Goal: Task Accomplishment & Management: Use online tool/utility

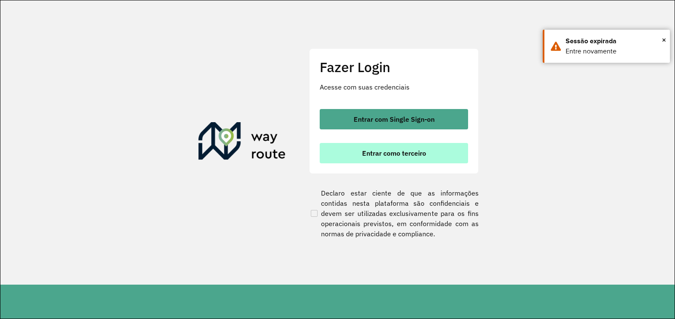
click at [422, 154] on span "Entrar como terceiro" at bounding box center [394, 153] width 64 height 7
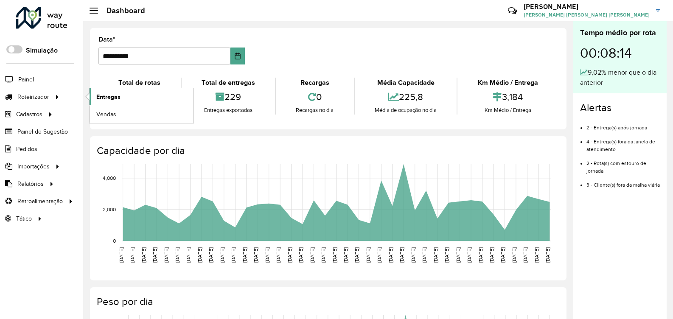
click at [107, 100] on span "Entregas" at bounding box center [108, 96] width 24 height 9
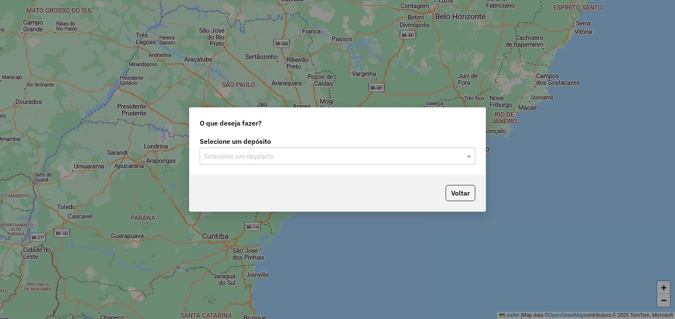
click at [445, 162] on div "Selecione um depósito" at bounding box center [338, 156] width 276 height 17
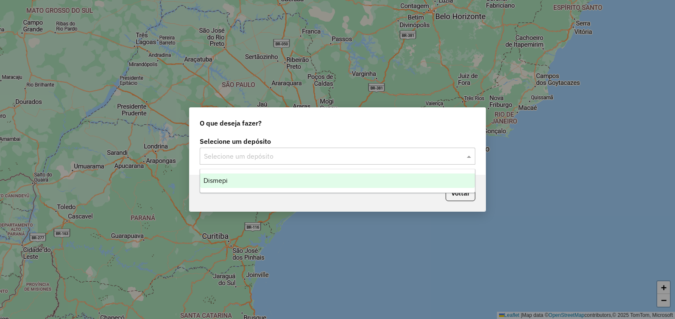
click at [313, 183] on div "Dismepi" at bounding box center [337, 180] width 275 height 14
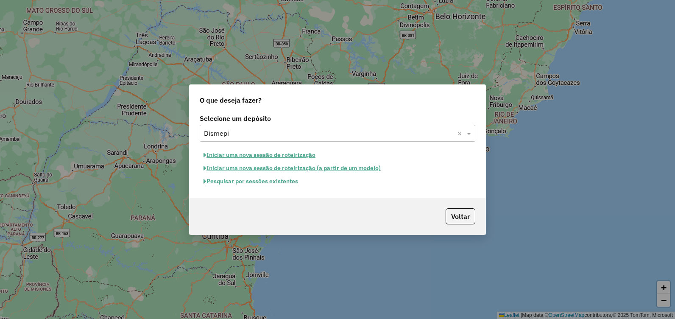
click at [250, 185] on button "Pesquisar por sessões existentes" at bounding box center [251, 181] width 102 height 13
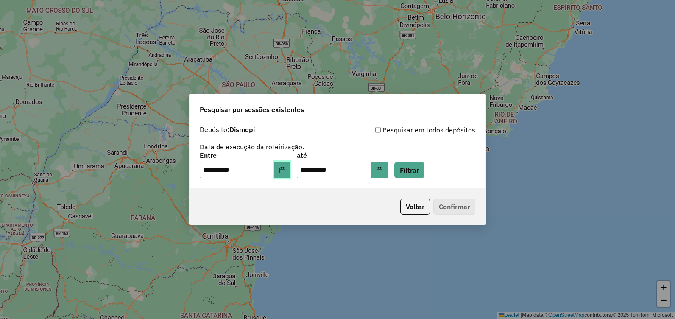
click at [286, 170] on icon "Choose Date" at bounding box center [282, 170] width 7 height 7
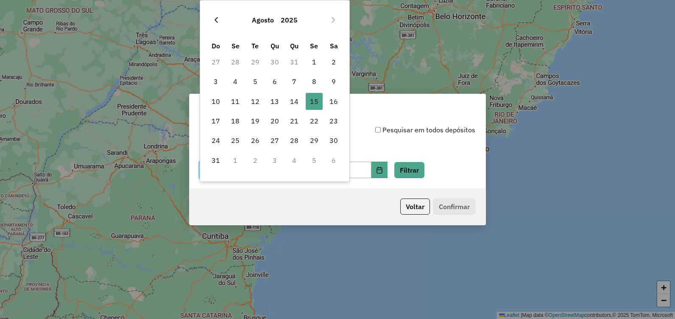
click at [216, 16] on button "Previous Month" at bounding box center [217, 20] width 14 height 14
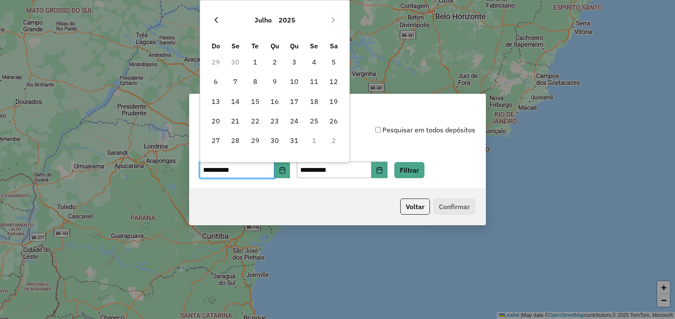
click at [216, 16] on button "Previous Month" at bounding box center [217, 20] width 14 height 14
click at [255, 101] on span "13" at bounding box center [255, 101] width 17 height 17
type input "**********"
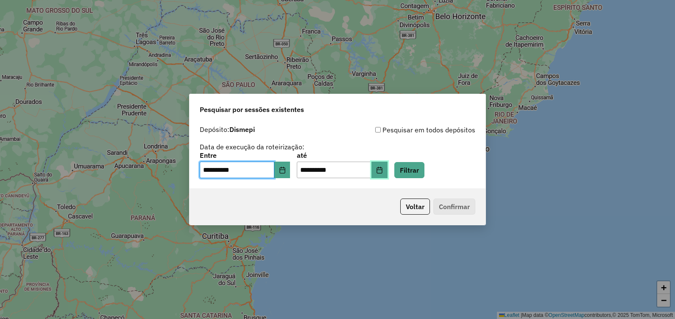
click at [383, 171] on icon "Choose Date" at bounding box center [379, 170] width 7 height 7
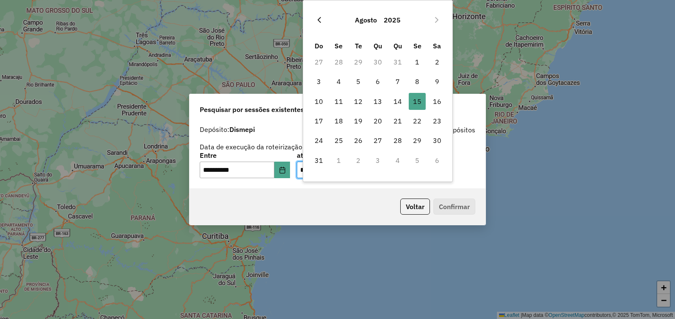
click at [323, 17] on icon "Previous Month" at bounding box center [319, 20] width 7 height 7
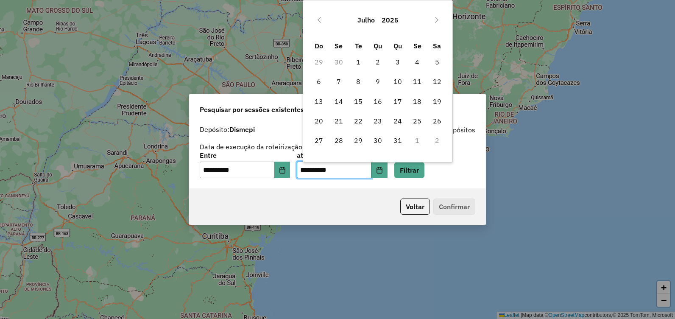
click at [323, 17] on icon "Previous Month" at bounding box center [319, 20] width 7 height 7
click at [362, 101] on span "13" at bounding box center [358, 101] width 17 height 17
type input "**********"
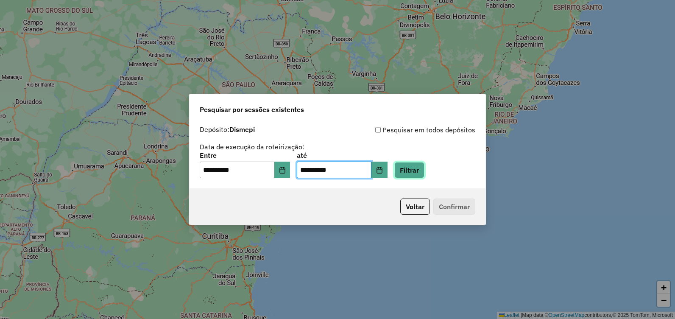
click at [421, 171] on button "Filtrar" at bounding box center [410, 170] width 30 height 16
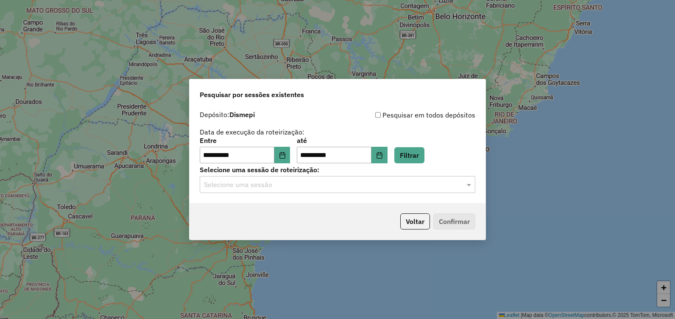
click at [431, 193] on div "**********" at bounding box center [338, 154] width 296 height 97
click at [424, 184] on input "text" at bounding box center [329, 185] width 250 height 10
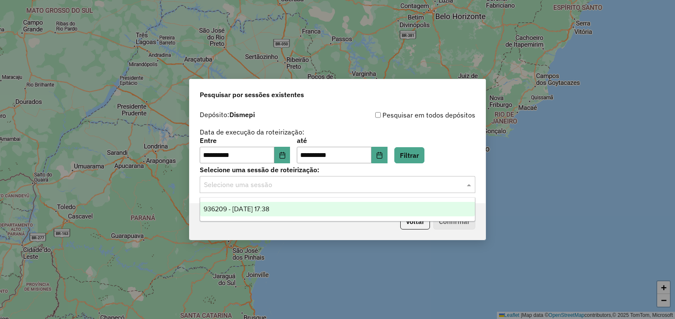
click at [350, 208] on div "936209 - 13/05/2025 17:38" at bounding box center [337, 209] width 275 height 14
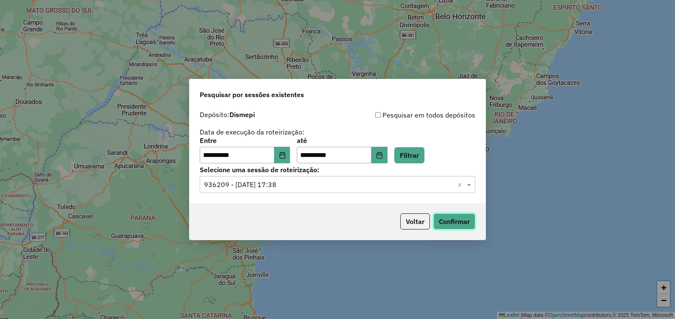
click at [452, 219] on button "Confirmar" at bounding box center [455, 221] width 42 height 16
click at [291, 154] on button "Choose Date" at bounding box center [282, 155] width 16 height 17
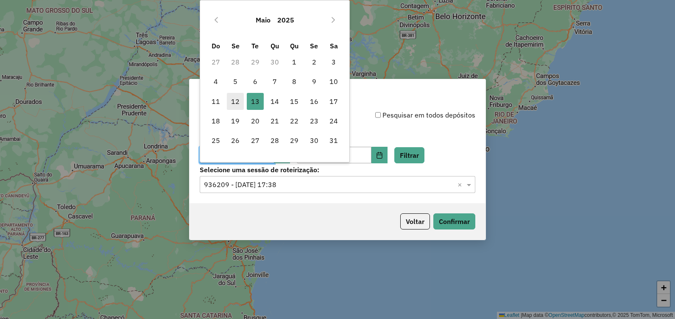
click at [240, 101] on span "12" at bounding box center [235, 101] width 17 height 17
type input "**********"
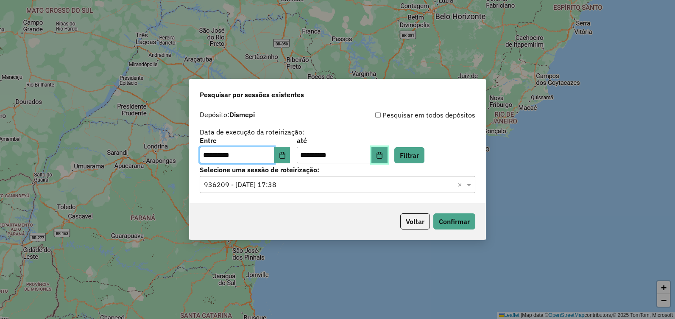
click at [382, 154] on icon "Choose Date" at bounding box center [380, 155] width 6 height 7
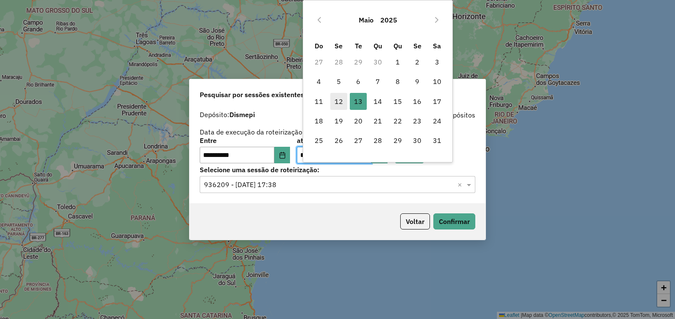
click at [337, 102] on span "12" at bounding box center [338, 101] width 17 height 17
type input "**********"
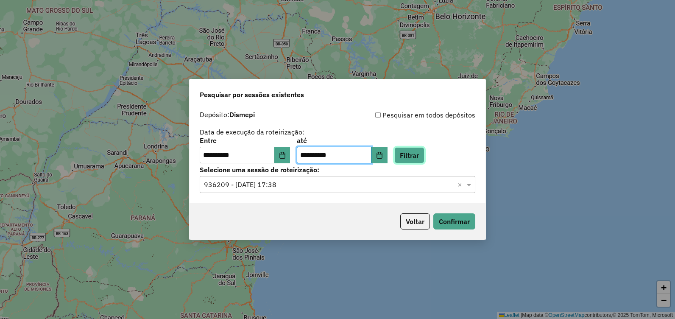
click at [425, 154] on button "Filtrar" at bounding box center [410, 155] width 30 height 16
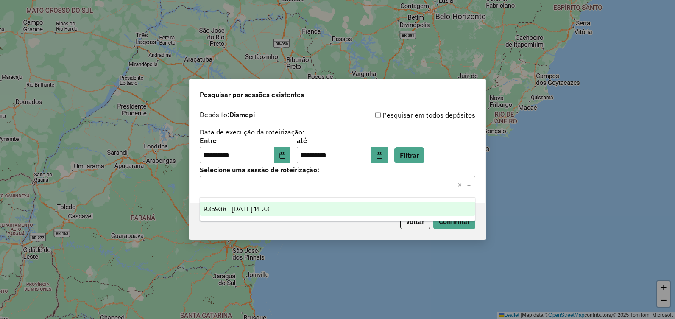
click at [436, 189] on input "text" at bounding box center [329, 185] width 250 height 10
click at [352, 210] on div "935938 - 12/05/2025 14:23" at bounding box center [337, 209] width 275 height 14
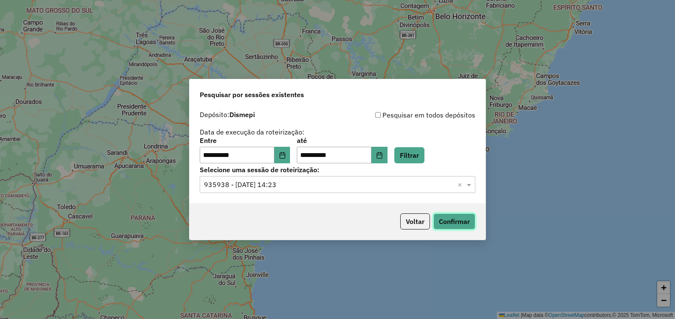
click at [451, 216] on button "Confirmar" at bounding box center [455, 221] width 42 height 16
click at [291, 151] on button "Choose Date" at bounding box center [282, 155] width 16 height 17
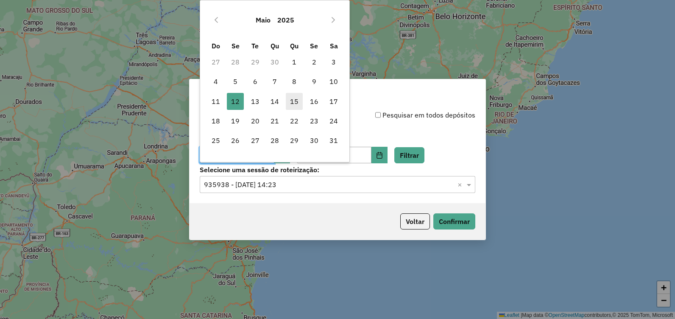
click at [291, 101] on span "15" at bounding box center [294, 101] width 17 height 17
type input "**********"
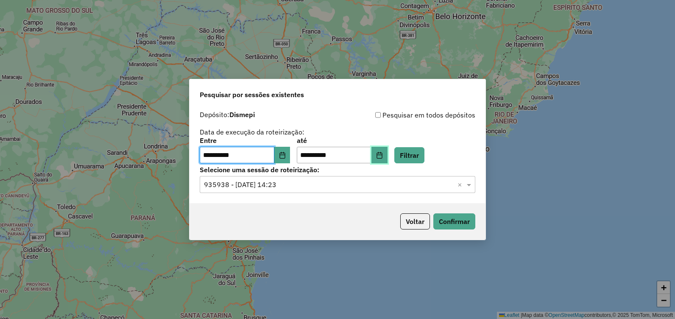
click at [382, 158] on icon "Choose Date" at bounding box center [380, 155] width 6 height 7
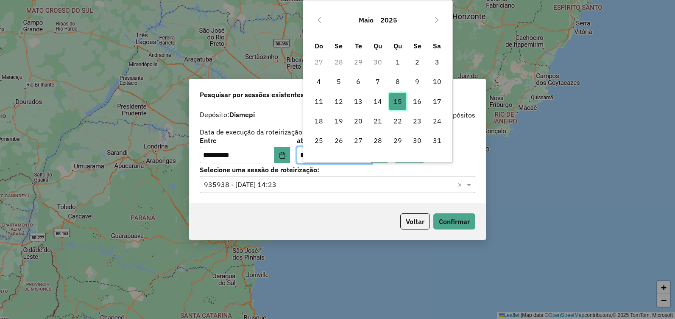
click at [396, 95] on span "15" at bounding box center [397, 101] width 17 height 17
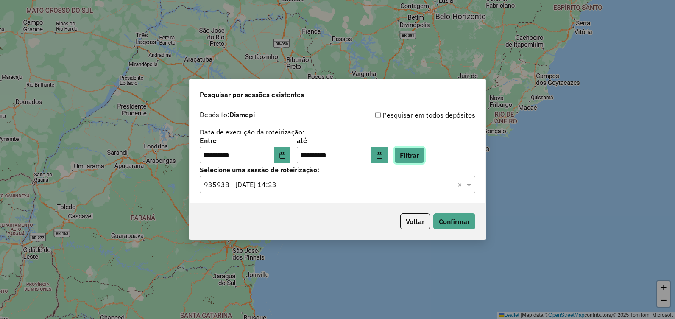
click at [421, 155] on button "Filtrar" at bounding box center [410, 155] width 30 height 16
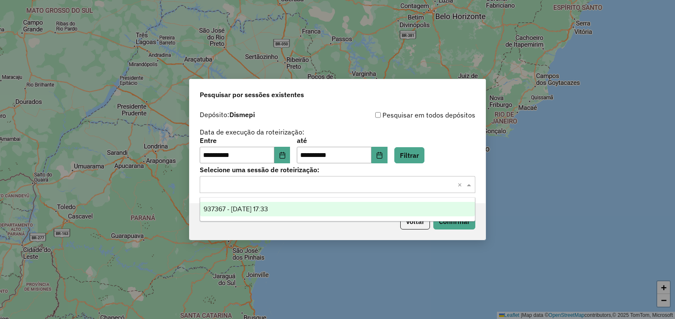
click at [467, 187] on span at bounding box center [470, 184] width 11 height 10
click at [426, 214] on div "937367 - 15/05/2025 17:33" at bounding box center [337, 209] width 275 height 14
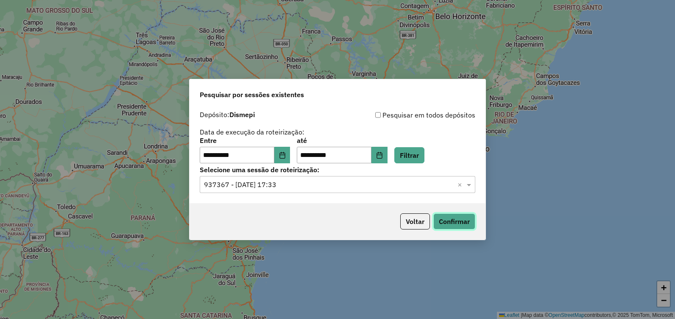
click at [450, 222] on button "Confirmar" at bounding box center [455, 221] width 42 height 16
click at [285, 153] on icon "Choose Date" at bounding box center [282, 155] width 7 height 7
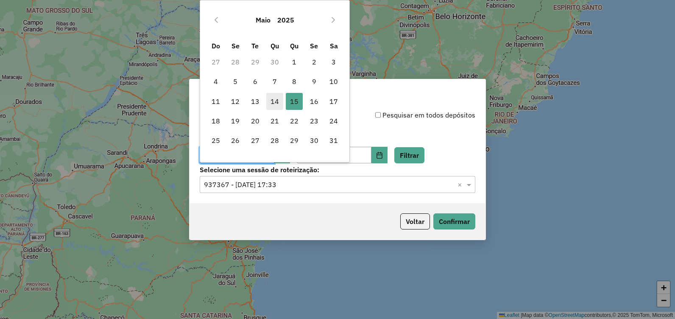
click at [277, 101] on span "14" at bounding box center [274, 101] width 17 height 17
type input "**********"
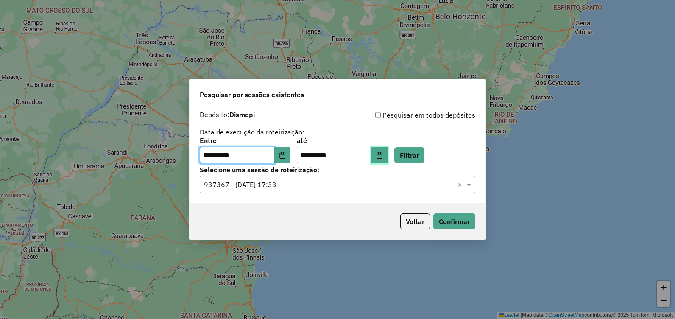
click at [383, 156] on icon "Choose Date" at bounding box center [379, 155] width 7 height 7
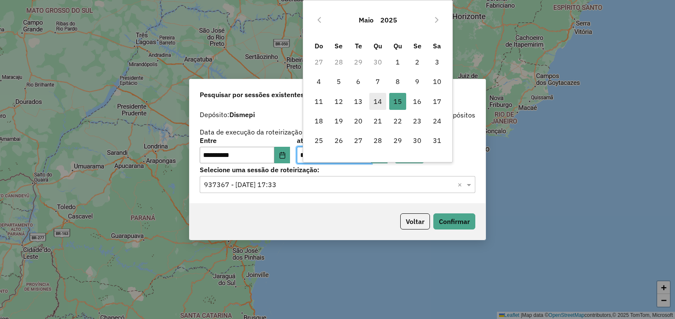
click at [378, 99] on span "14" at bounding box center [377, 101] width 17 height 17
type input "**********"
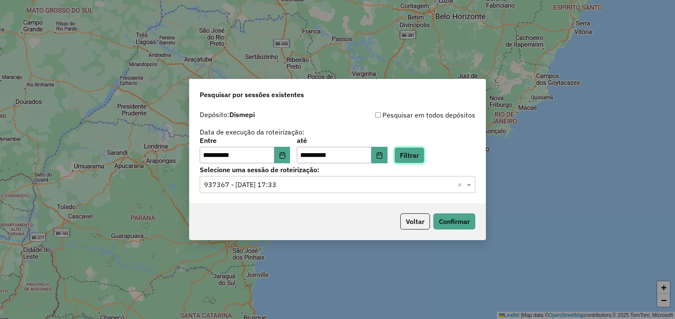
click at [415, 156] on button "Filtrar" at bounding box center [410, 155] width 30 height 16
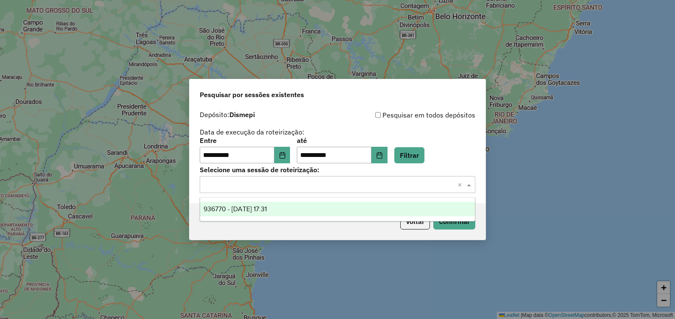
click at [447, 187] on input "text" at bounding box center [329, 185] width 250 height 10
click at [380, 206] on div "936770 - 14/05/2025 17:31" at bounding box center [337, 209] width 275 height 14
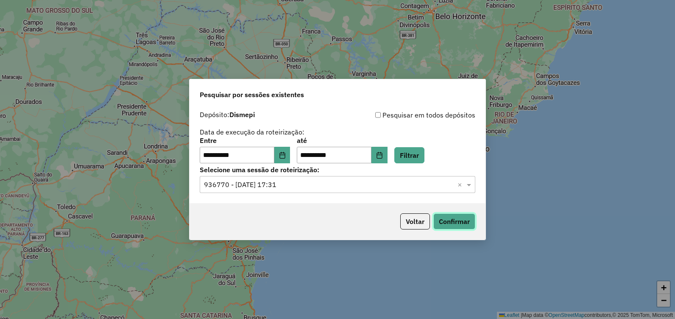
click at [453, 217] on button "Confirmar" at bounding box center [455, 221] width 42 height 16
click at [285, 154] on icon "Choose Date" at bounding box center [282, 155] width 7 height 7
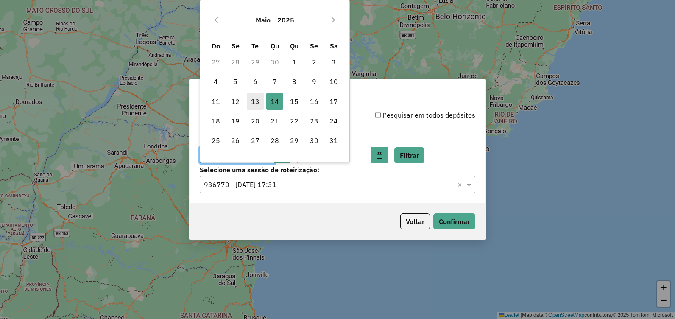
click at [259, 100] on span "13" at bounding box center [255, 101] width 17 height 17
type input "**********"
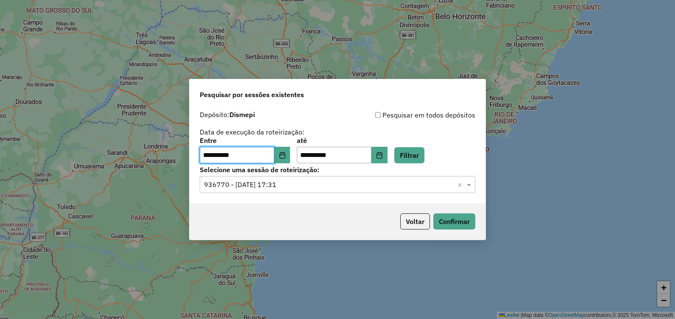
click at [398, 155] on div "**********" at bounding box center [338, 150] width 276 height 26
drag, startPoint x: 398, startPoint y: 155, endPoint x: 389, endPoint y: 157, distance: 9.5
click at [382, 157] on icon "Choose Date" at bounding box center [380, 155] width 6 height 7
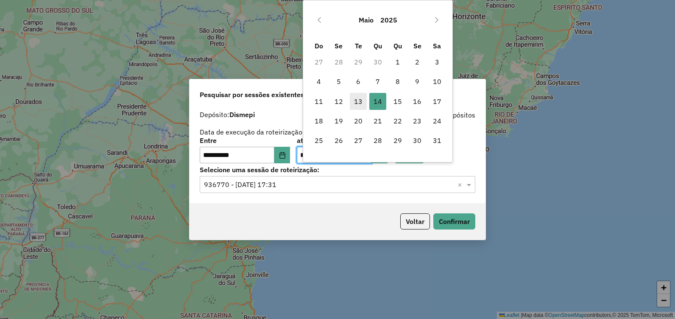
click at [356, 100] on span "13" at bounding box center [358, 101] width 17 height 17
type input "**********"
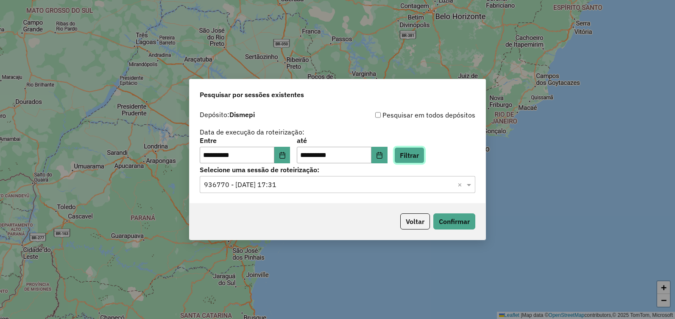
click at [421, 151] on button "Filtrar" at bounding box center [410, 155] width 30 height 16
click at [468, 186] on span at bounding box center [470, 184] width 11 height 10
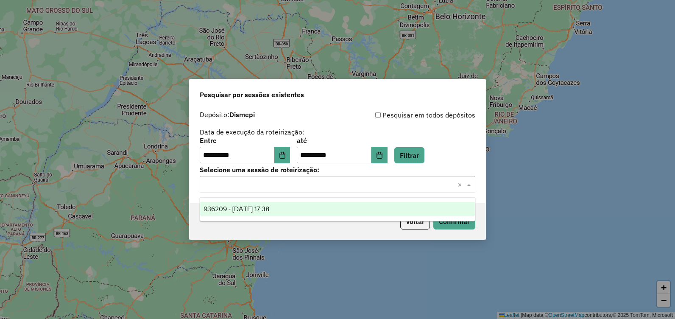
click at [406, 206] on div "936209 - 13/05/2025 17:38" at bounding box center [337, 209] width 275 height 14
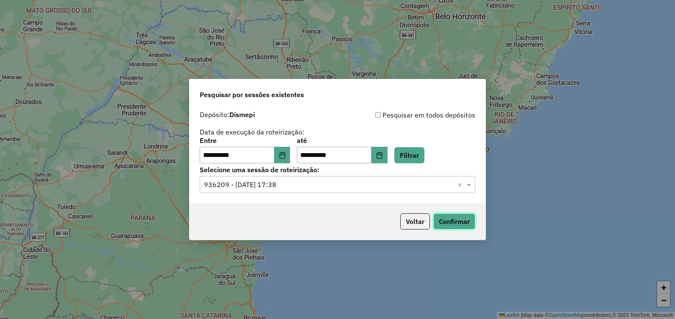
click at [443, 216] on button "Confirmar" at bounding box center [455, 221] width 42 height 16
click at [291, 162] on button "Choose Date" at bounding box center [282, 155] width 16 height 17
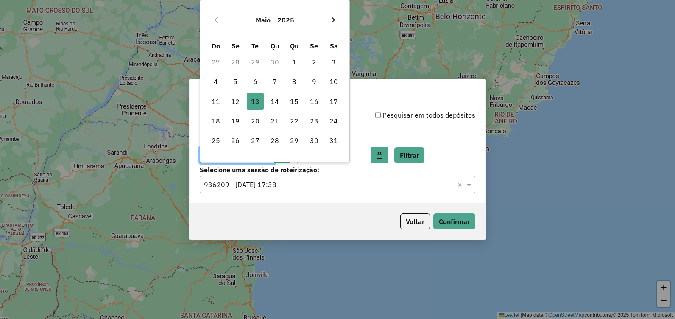
click at [336, 28] on div "Maio 2025" at bounding box center [275, 19] width 138 height 27
click at [334, 20] on icon "Next Month" at bounding box center [333, 20] width 7 height 7
click at [332, 120] on span "28" at bounding box center [333, 120] width 17 height 17
type input "**********"
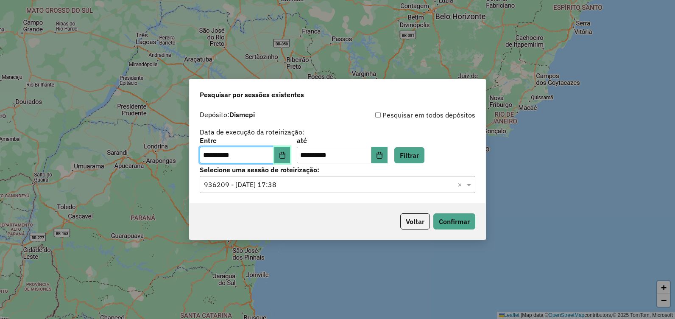
click at [286, 160] on button "Choose Date" at bounding box center [282, 155] width 16 height 17
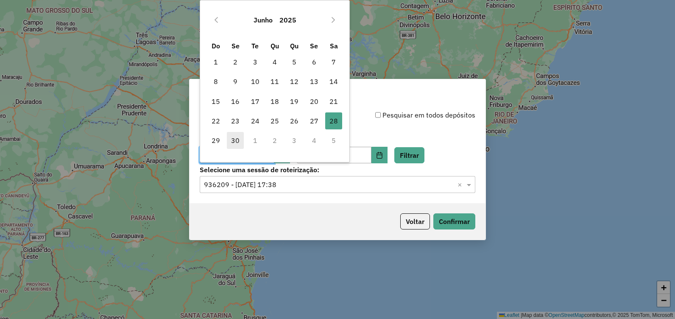
click at [231, 140] on span "30" at bounding box center [235, 140] width 17 height 17
type input "**********"
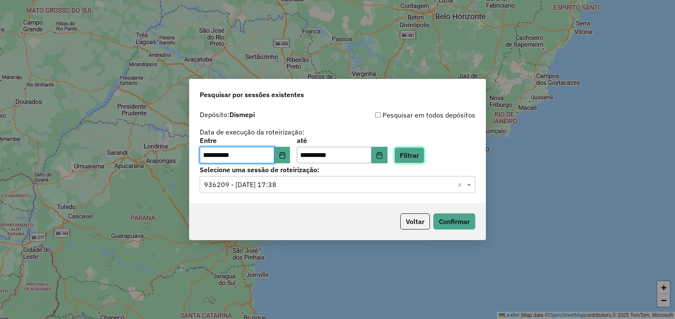
click at [420, 154] on button "Filtrar" at bounding box center [410, 155] width 30 height 16
click at [425, 183] on input "text" at bounding box center [329, 185] width 250 height 10
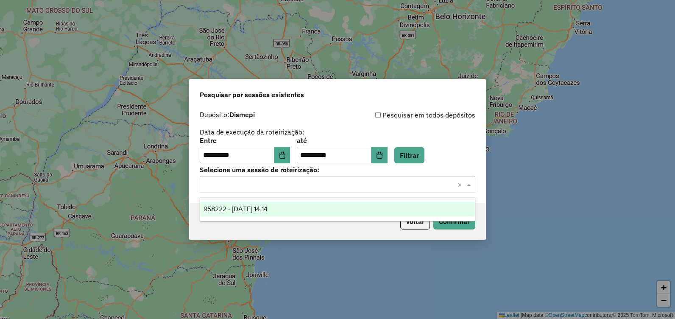
click at [357, 206] on div "958222 - 30/06/2025 14:14" at bounding box center [337, 209] width 275 height 14
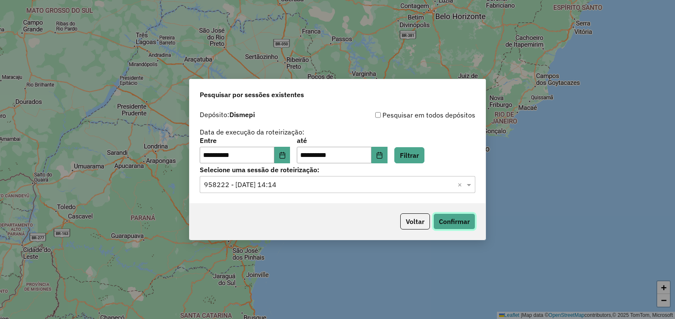
click at [463, 223] on button "Confirmar" at bounding box center [455, 221] width 42 height 16
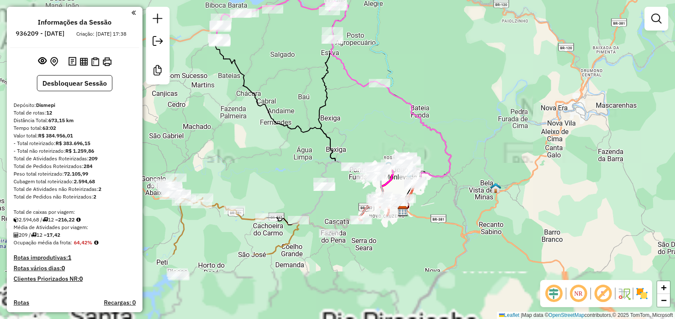
drag, startPoint x: 319, startPoint y: 205, endPoint x: 317, endPoint y: 89, distance: 116.2
click at [316, 89] on icon at bounding box center [310, 123] width 190 height 175
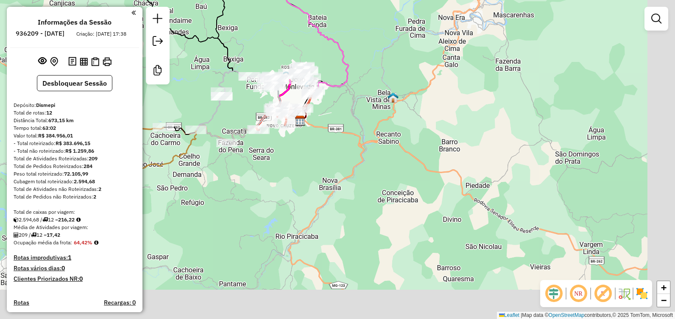
drag, startPoint x: 345, startPoint y: 154, endPoint x: 242, endPoint y: 104, distance: 114.2
click at [242, 104] on div "Rota 12 - Placa OPX3B73 83721 - BAR E MERCEARIA DO C Janela de atendimento Grad…" at bounding box center [337, 159] width 675 height 319
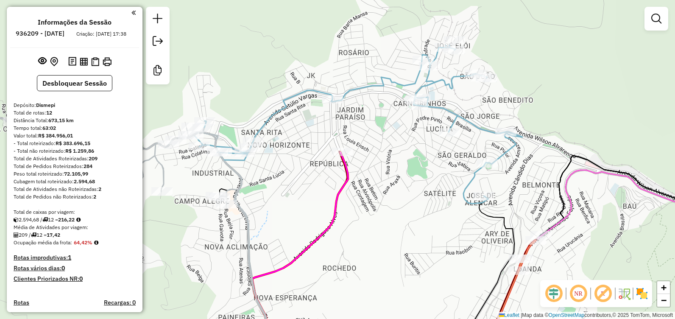
drag, startPoint x: 324, startPoint y: 132, endPoint x: 301, endPoint y: 173, distance: 47.1
click at [301, 173] on div "Rota 12 - Placa OPX3B73 83721 - BAR E MERCEARIA DO C Janela de atendimento Grad…" at bounding box center [337, 159] width 675 height 319
select select "**********"
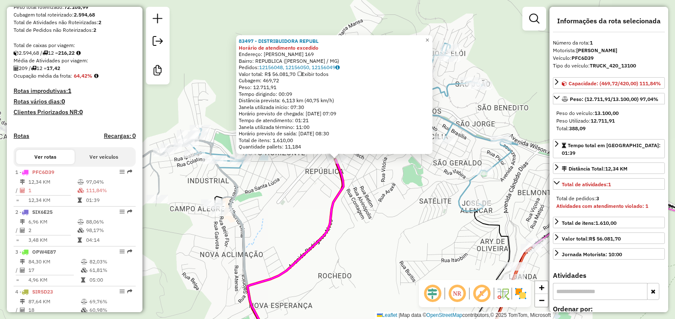
scroll to position [334, 0]
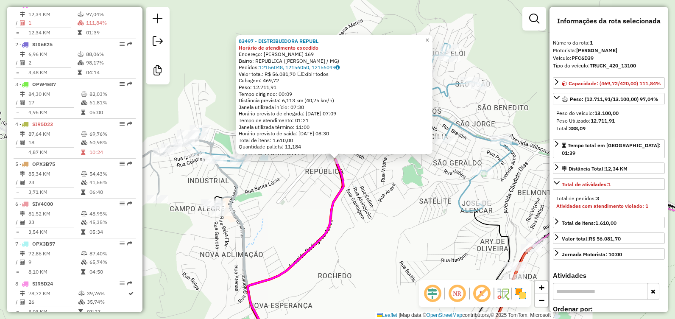
click at [372, 191] on div "83497 - DISTRIBUIDORA REPUBL Horário de atendimento excedido Endereço: RODRIGUE…" at bounding box center [337, 159] width 675 height 319
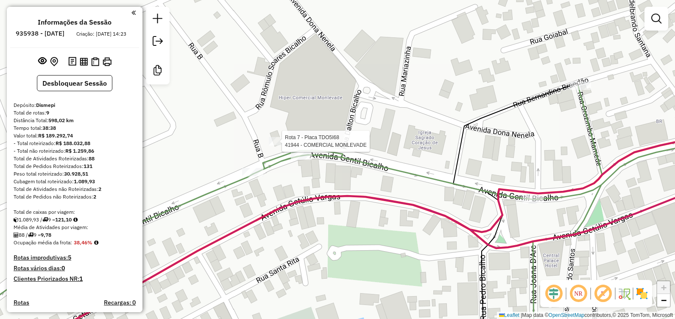
select select "**********"
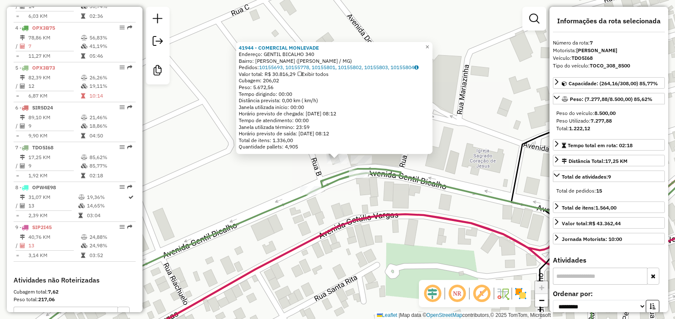
scroll to position [536, 0]
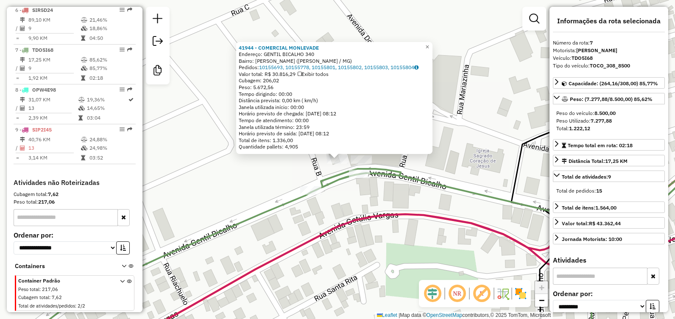
click at [247, 172] on div "41944 - COMERCIAL MONLEVADE Endereço: GENTIL BICALHO 340 Bairro: CARNEIRINHOS (…" at bounding box center [337, 159] width 675 height 319
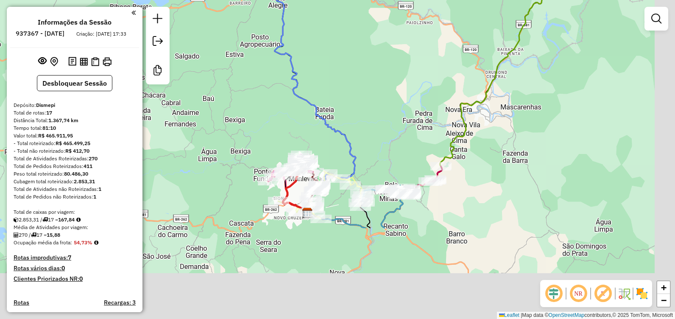
drag, startPoint x: 386, startPoint y: 199, endPoint x: 312, endPoint y: 20, distance: 193.6
click at [308, 18] on div "Janela de atendimento Grade de atendimento Capacidade Transportadoras Veículos …" at bounding box center [337, 159] width 675 height 319
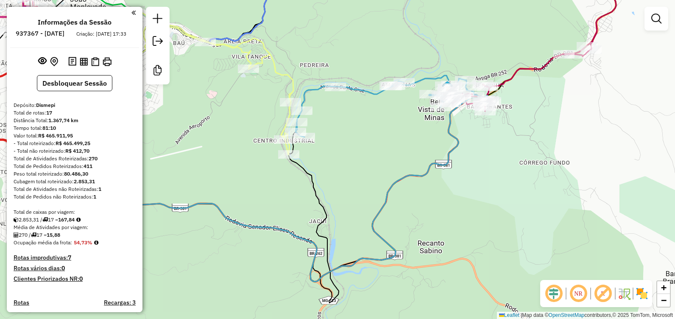
drag, startPoint x: 459, startPoint y: 118, endPoint x: 355, endPoint y: 126, distance: 104.7
click at [354, 126] on div "Janela de atendimento Grade de atendimento Capacidade Transportadoras Veículos …" at bounding box center [337, 159] width 675 height 319
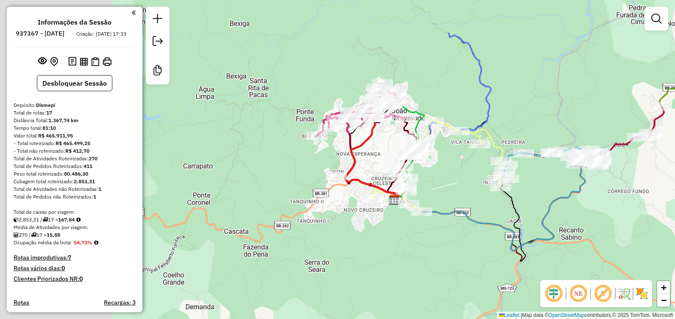
drag, startPoint x: 258, startPoint y: 107, endPoint x: 500, endPoint y: 187, distance: 255.0
click at [509, 191] on div "Janela de atendimento Grade de atendimento Capacidade Transportadoras Veículos …" at bounding box center [337, 159] width 675 height 319
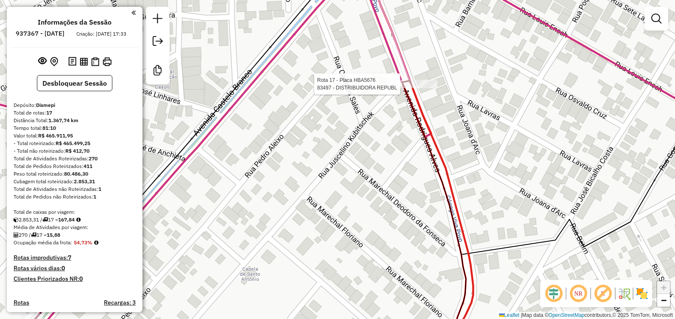
select select "**********"
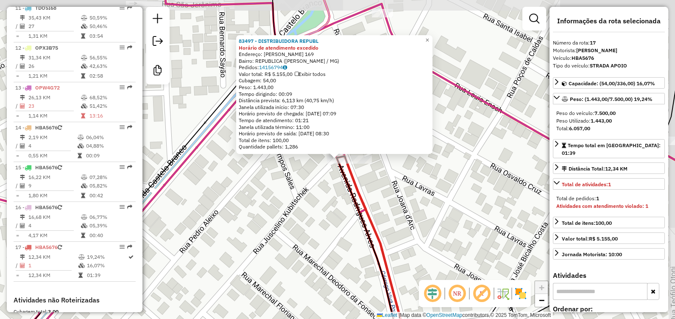
scroll to position [855, 0]
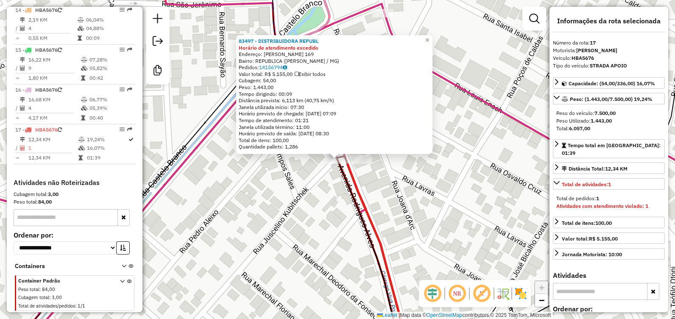
click at [466, 216] on div "83497 - DISTRIBUIDORA REPUBL Horário de atendimento excedido Endereço: [PERSON_…" at bounding box center [337, 159] width 675 height 319
click at [379, 179] on div "83497 - DISTRIBUIDORA REPUBL Horário de atendimento excedido Endereço: [PERSON_…" at bounding box center [337, 159] width 675 height 319
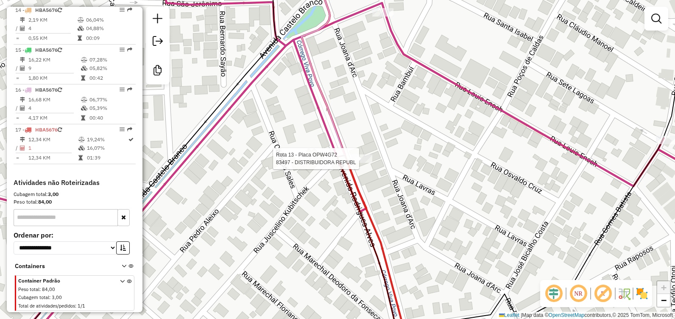
select select "**********"
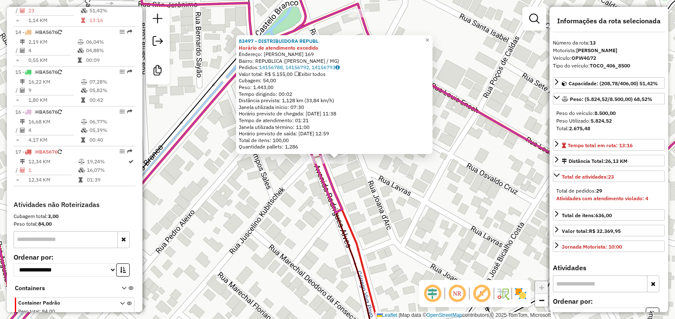
scroll to position [813, 0]
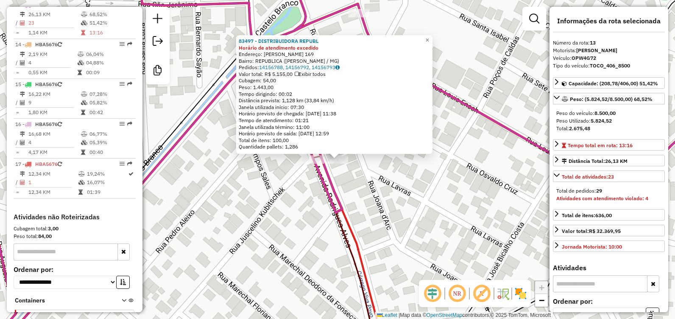
click at [367, 180] on div "83497 - DISTRIBUIDORA REPUBL Horário de atendimento excedido Endereço: RODRIGUE…" at bounding box center [337, 159] width 675 height 319
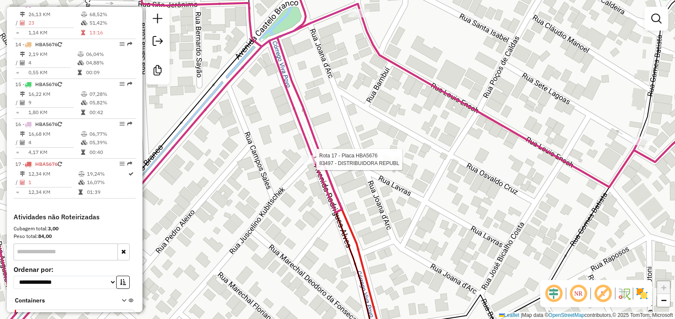
select select "**********"
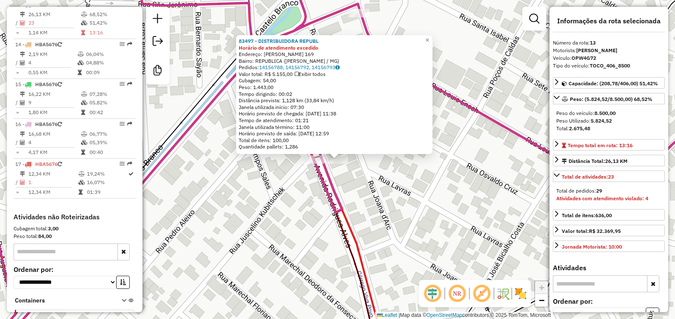
click at [374, 174] on div "83497 - DISTRIBUIDORA REPUBL Horário de atendimento excedido Endereço: RODRIGUE…" at bounding box center [337, 159] width 675 height 319
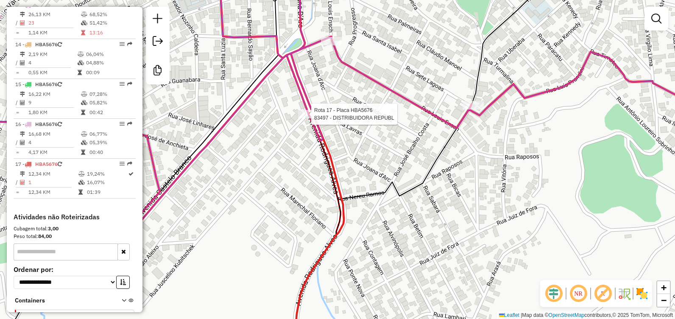
select select "**********"
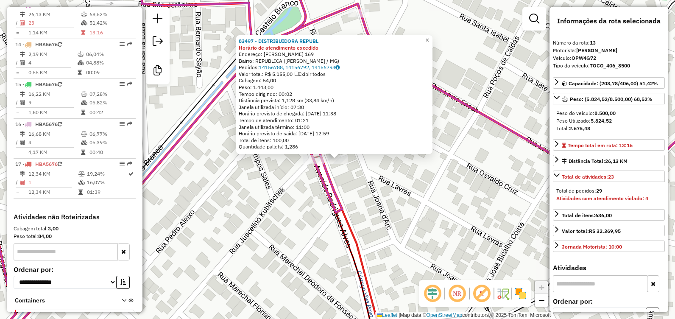
click at [288, 217] on div "83497 - DISTRIBUIDORA REPUBL Horário de atendimento excedido Endereço: RODRIGUE…" at bounding box center [337, 159] width 675 height 319
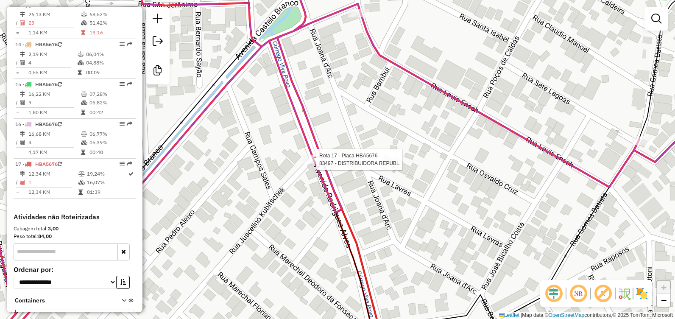
select select "**********"
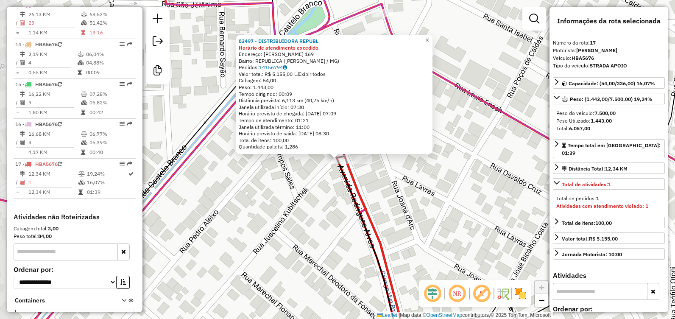
scroll to position [855, 0]
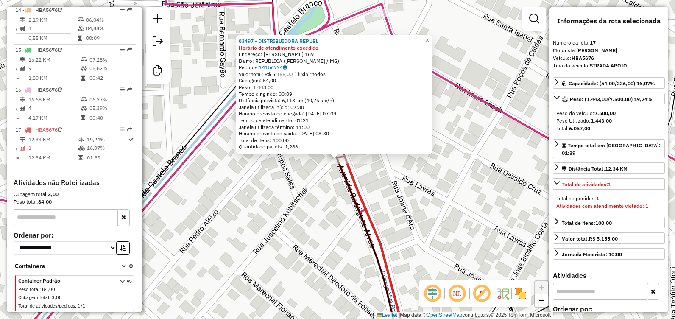
click at [488, 233] on div "83497 - DISTRIBUIDORA REPUBL Horário de atendimento excedido Endereço: RODRIGUE…" at bounding box center [337, 159] width 675 height 319
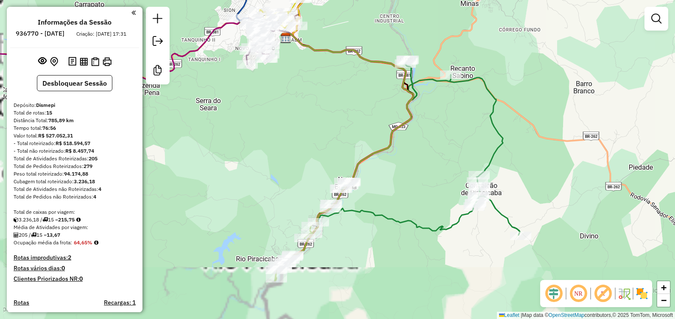
drag, startPoint x: 320, startPoint y: 127, endPoint x: 434, endPoint y: 288, distance: 197.0
click at [436, 289] on div "Janela de atendimento Grade de atendimento Capacidade Transportadoras Veículos …" at bounding box center [337, 159] width 675 height 319
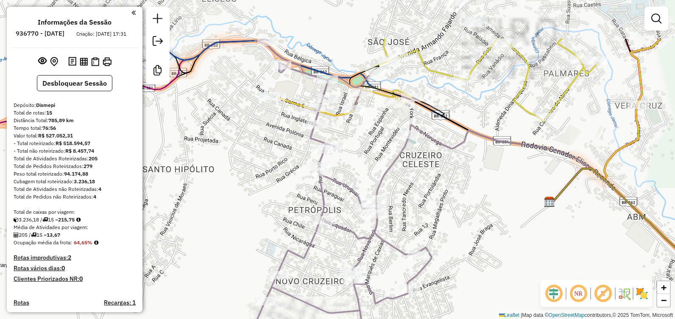
drag, startPoint x: 439, startPoint y: 168, endPoint x: 448, endPoint y: 248, distance: 80.2
click at [448, 263] on div "Janela de atendimento Grade de atendimento Capacidade Transportadoras Veículos …" at bounding box center [337, 159] width 675 height 319
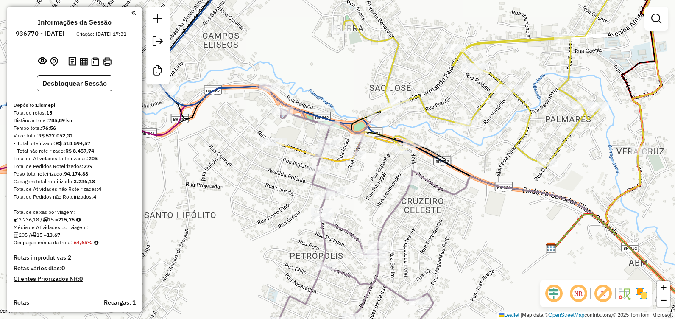
drag, startPoint x: 377, startPoint y: 181, endPoint x: 385, endPoint y: 277, distance: 96.6
click at [385, 277] on div "Janela de atendimento Grade de atendimento Capacidade Transportadoras Veículos …" at bounding box center [337, 159] width 675 height 319
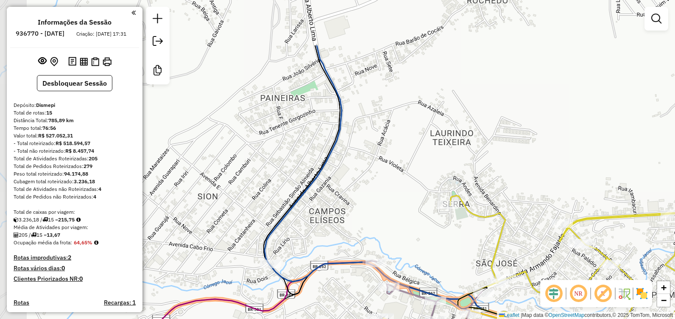
drag, startPoint x: 381, startPoint y: 195, endPoint x: 358, endPoint y: 336, distance: 142.2
click at [358, 319] on html "Aguarde... Pop-up bloqueado! Seu navegador bloqueou automáticamente a abertura …" at bounding box center [337, 159] width 675 height 319
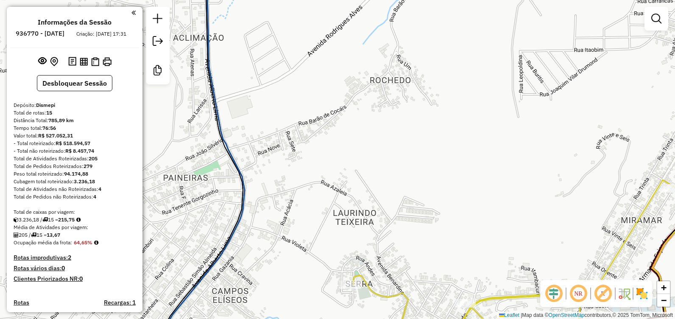
drag, startPoint x: 374, startPoint y: 90, endPoint x: 333, endPoint y: 259, distance: 173.7
click at [335, 258] on div "Janela de atendimento Grade de atendimento Capacidade Transportadoras Veículos …" at bounding box center [337, 159] width 675 height 319
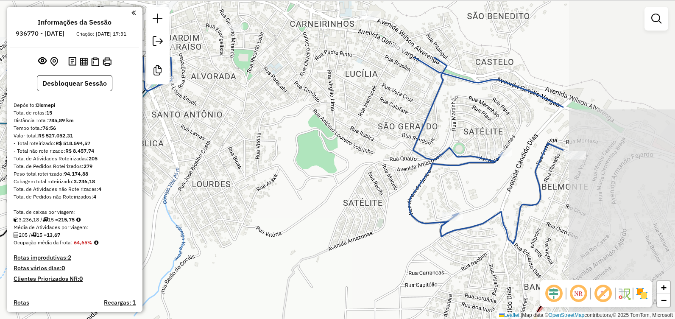
drag, startPoint x: 418, startPoint y: 170, endPoint x: 238, endPoint y: 262, distance: 201.9
click at [238, 262] on div "Janela de atendimento Grade de atendimento Capacidade Transportadoras Veículos …" at bounding box center [337, 159] width 675 height 319
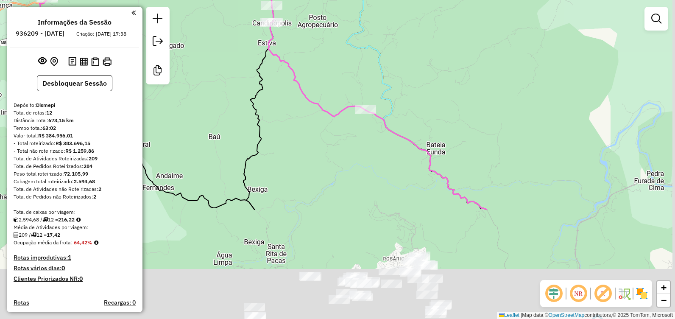
drag, startPoint x: 405, startPoint y: 159, endPoint x: 302, endPoint y: 8, distance: 182.8
click at [305, 13] on div "Janela de atendimento Grade de atendimento Capacidade Transportadoras Veículos …" at bounding box center [337, 159] width 675 height 319
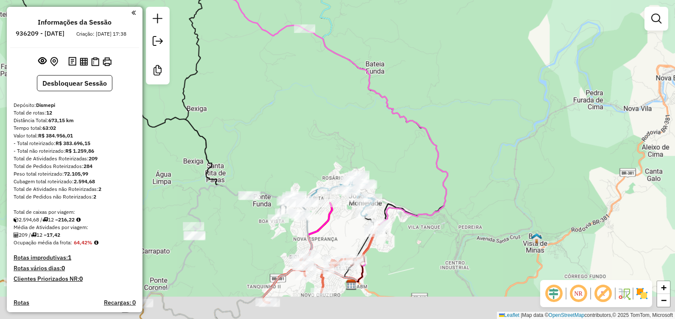
drag, startPoint x: 334, startPoint y: 176, endPoint x: 323, endPoint y: 102, distance: 74.7
click at [323, 100] on div "Janela de atendimento Grade de atendimento Capacidade Transportadoras Veículos …" at bounding box center [337, 159] width 675 height 319
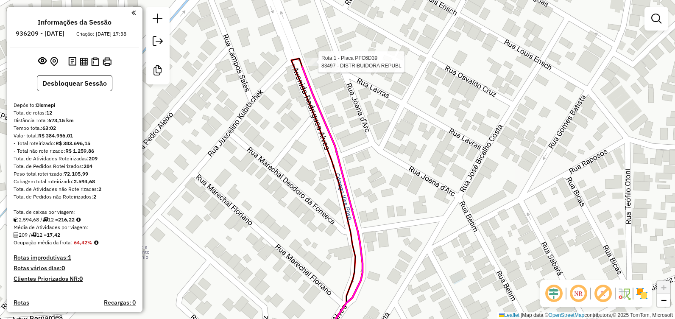
select select "**********"
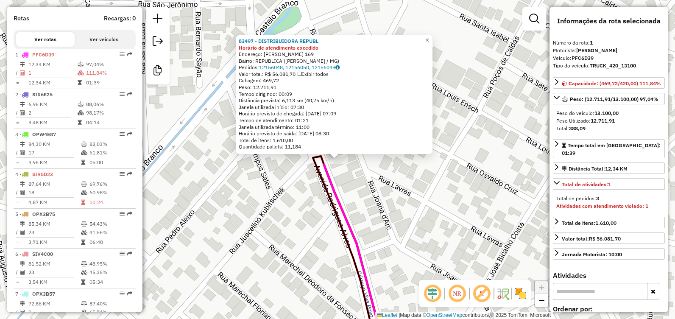
scroll to position [334, 0]
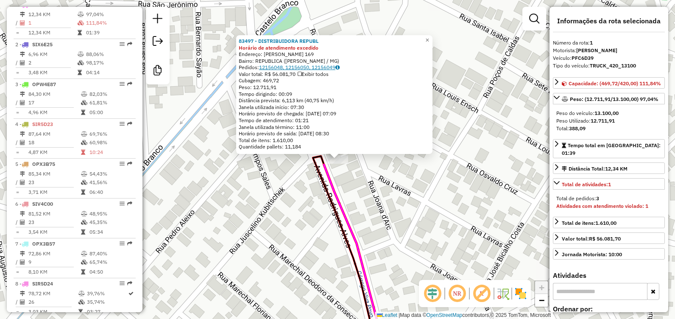
click at [302, 65] on link "12156048, 12156050, 12156049" at bounding box center [299, 67] width 81 height 6
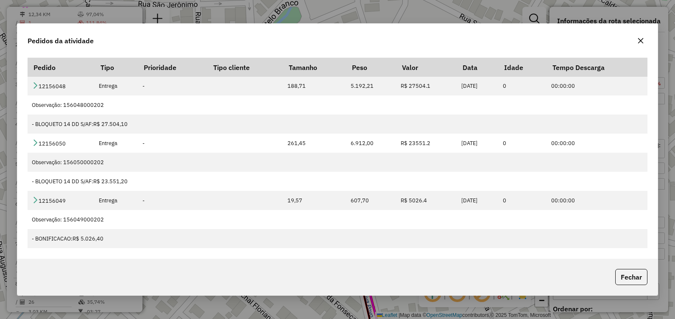
click at [641, 44] on icon "button" at bounding box center [641, 40] width 7 height 7
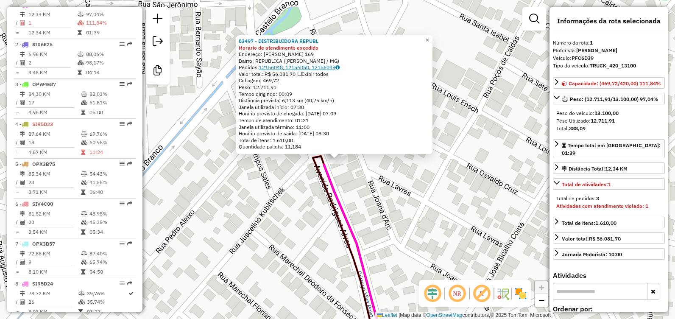
click at [304, 68] on link "12156048, 12156050, 12156049" at bounding box center [299, 67] width 81 height 6
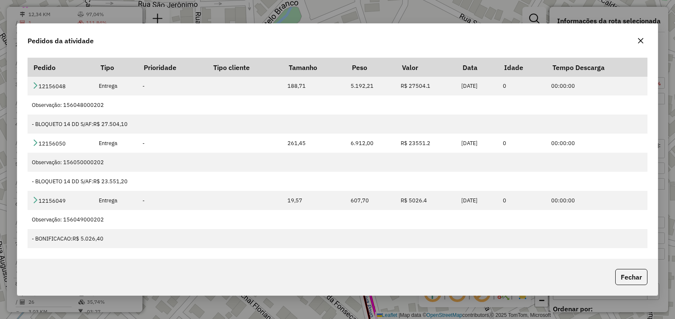
click at [644, 40] on icon "button" at bounding box center [641, 40] width 7 height 7
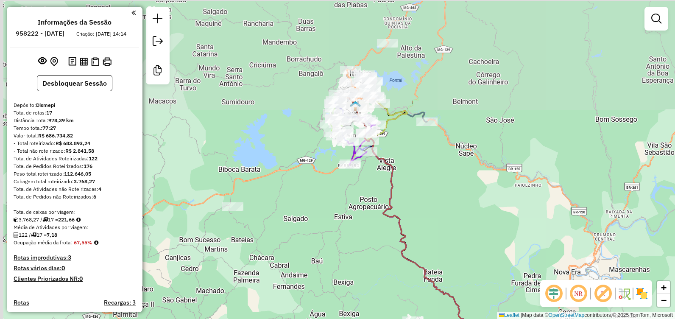
drag, startPoint x: 305, startPoint y: 70, endPoint x: 363, endPoint y: 196, distance: 139.0
click at [363, 196] on div "Janela de atendimento Grade de atendimento Capacidade Transportadoras Veículos …" at bounding box center [337, 159] width 675 height 319
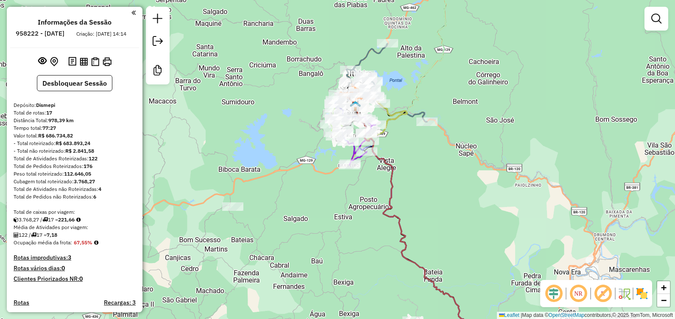
drag, startPoint x: 363, startPoint y: 224, endPoint x: 322, endPoint y: 0, distance: 227.4
click at [322, 0] on div "Janela de atendimento Grade de atendimento Capacidade Transportadoras Veículos …" at bounding box center [337, 159] width 675 height 319
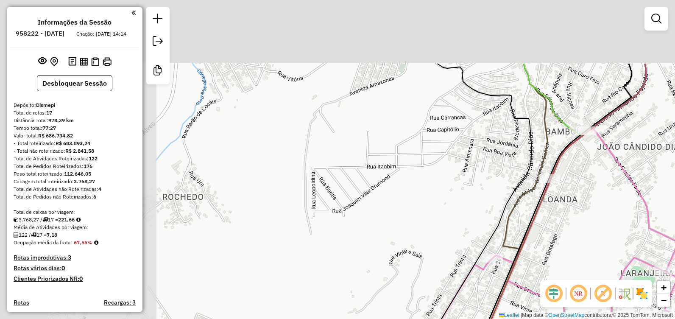
drag, startPoint x: 344, startPoint y: 48, endPoint x: 560, endPoint y: 190, distance: 259.3
click at [579, 190] on div "Janela de atendimento Grade de atendimento Capacidade Transportadoras Veículos …" at bounding box center [337, 159] width 675 height 319
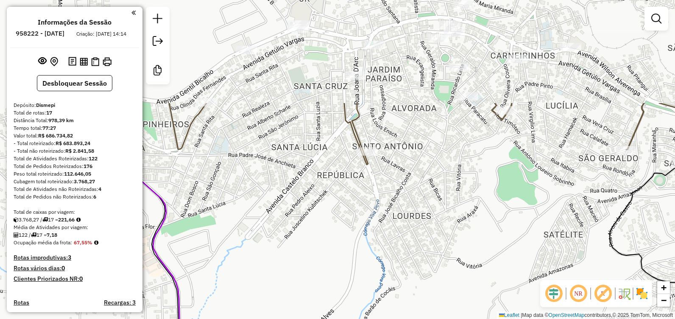
drag, startPoint x: 404, startPoint y: 165, endPoint x: 477, endPoint y: 227, distance: 95.7
click at [491, 299] on div "Janela de atendimento Grade de atendimento Capacidade Transportadoras Veículos …" at bounding box center [337, 159] width 675 height 319
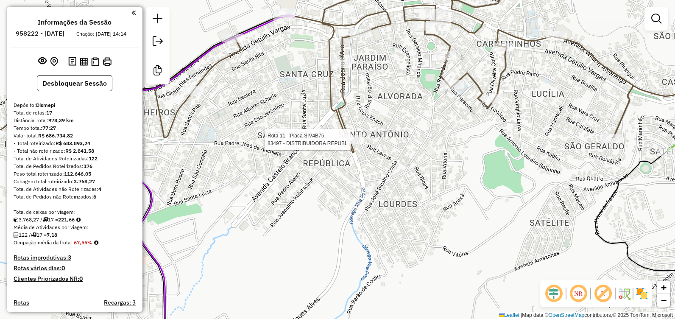
select select "**********"
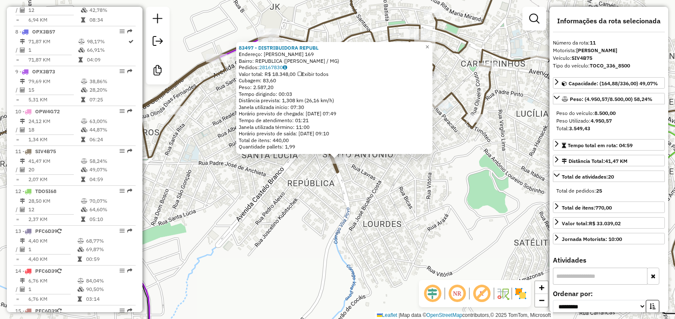
scroll to position [733, 0]
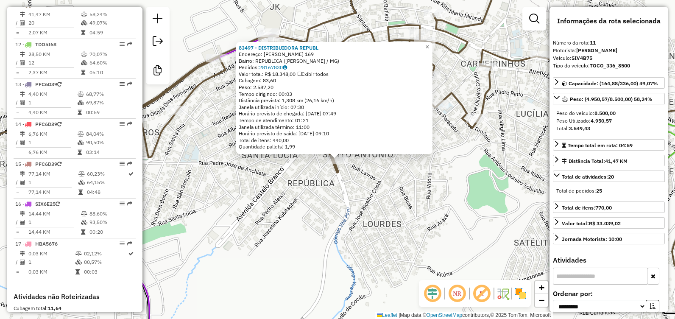
click at [450, 226] on div "83497 - DISTRIBUIDORA REPUBL Endereço: RODRIGUES ALVES 169 Bairro: REPUBLICA (J…" at bounding box center [337, 159] width 675 height 319
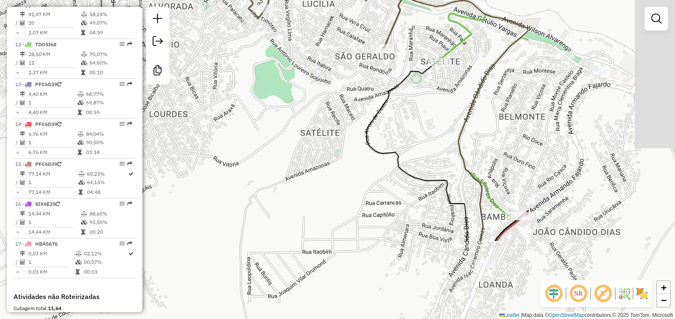
drag, startPoint x: 481, startPoint y: 234, endPoint x: 261, endPoint y: 128, distance: 244.9
click at [256, 124] on div "Janela de atendimento Grade de atendimento Capacidade Transportadoras Veículos …" at bounding box center [337, 159] width 675 height 319
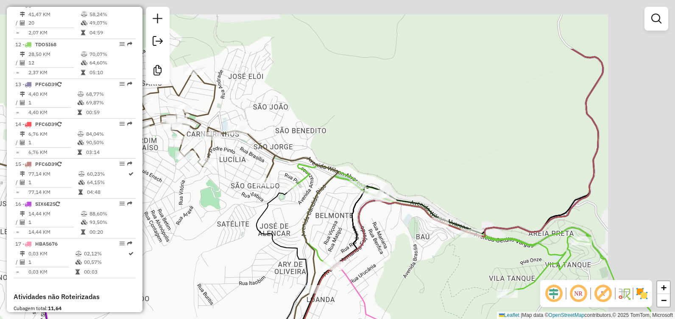
click at [372, 319] on html "Aguarde... Pop-up bloqueado! Seu navegador bloqueou automáticamente a abertura …" at bounding box center [337, 159] width 675 height 319
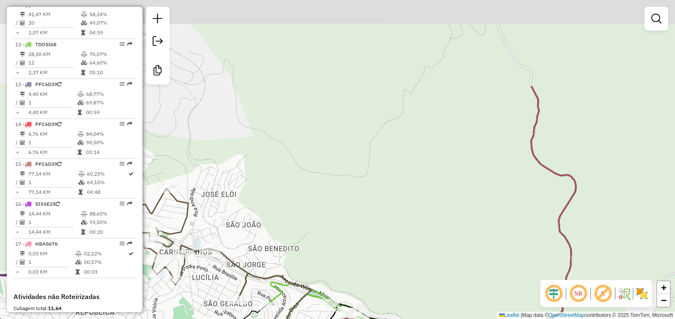
drag, startPoint x: 425, startPoint y: 76, endPoint x: 403, endPoint y: 219, distance: 145.2
click at [403, 218] on div "Rota 10 - Placa OPW4G72 82055 - MARINO S BAR Janela de atendimento Grade de ate…" at bounding box center [337, 159] width 675 height 319
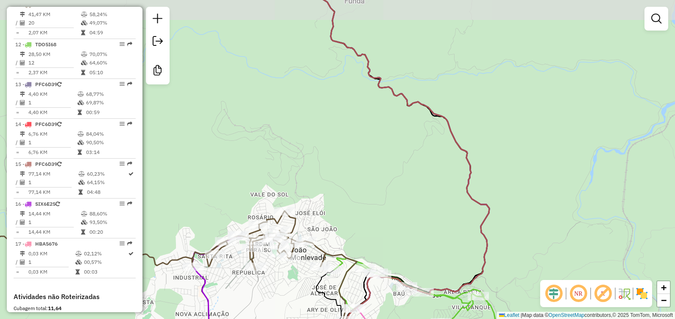
drag, startPoint x: 353, startPoint y: 105, endPoint x: 297, endPoint y: 237, distance: 143.3
click at [318, 236] on div "Rota 10 - Placa OPW4G72 82055 - MARINO S BAR Janela de atendimento Grade de ate…" at bounding box center [337, 159] width 675 height 319
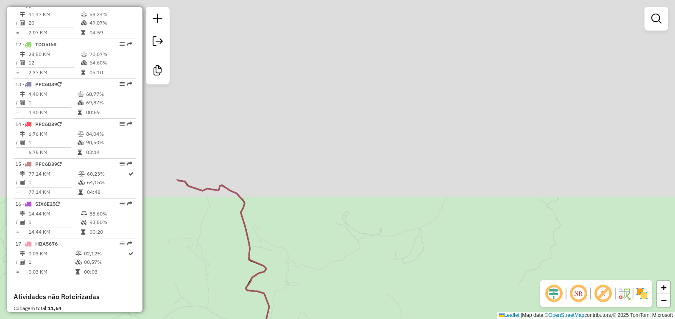
drag, startPoint x: 429, startPoint y: 212, endPoint x: 488, endPoint y: 313, distance: 117.3
click at [488, 314] on div "Rota 10 - Placa OPW4G72 82055 - MARINO S BAR Janela de atendimento Grade de ate…" at bounding box center [337, 159] width 675 height 319
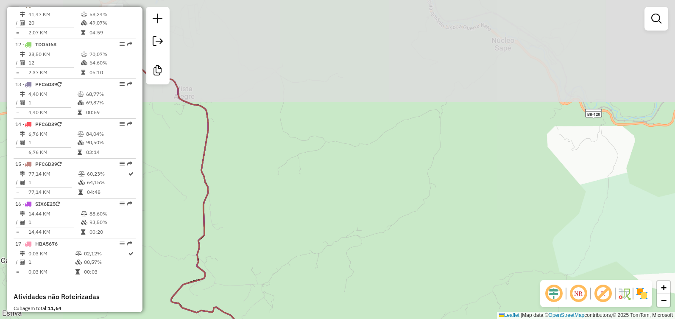
drag, startPoint x: 470, startPoint y: 225, endPoint x: 426, endPoint y: 337, distance: 120.5
click at [426, 319] on html "Aguarde... Pop-up bloqueado! Seu navegador bloqueou automáticamente a abertura …" at bounding box center [337, 159] width 675 height 319
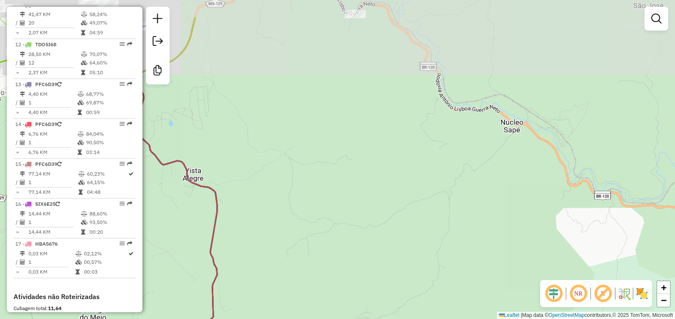
drag, startPoint x: 399, startPoint y: 166, endPoint x: 497, endPoint y: 319, distance: 181.1
click at [496, 318] on div "Rota 10 - Placa OPW4G72 82055 - MARINO S BAR Janela de atendimento Grade de ate…" at bounding box center [337, 159] width 675 height 319
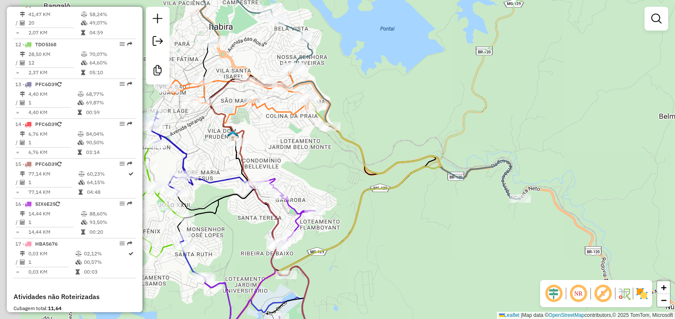
drag, startPoint x: 300, startPoint y: 132, endPoint x: 333, endPoint y: 145, distance: 35.6
click at [333, 145] on div "Rota 10 - Placa OPW4G72 82055 - MARINO S BAR Janela de atendimento Grade de ate…" at bounding box center [337, 159] width 675 height 319
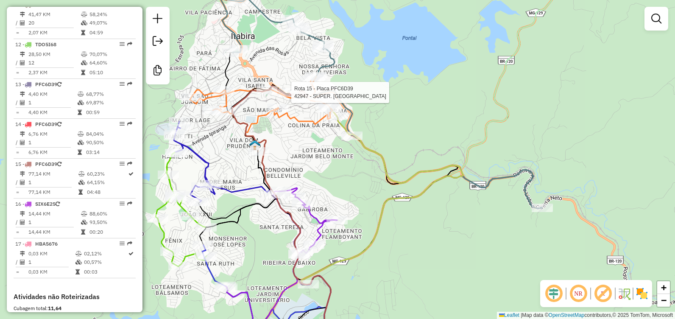
select select "**********"
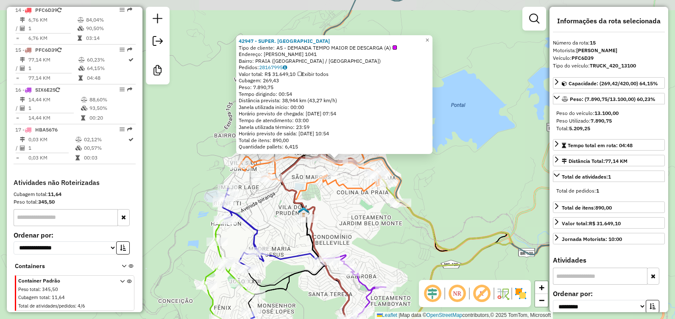
scroll to position [855, 0]
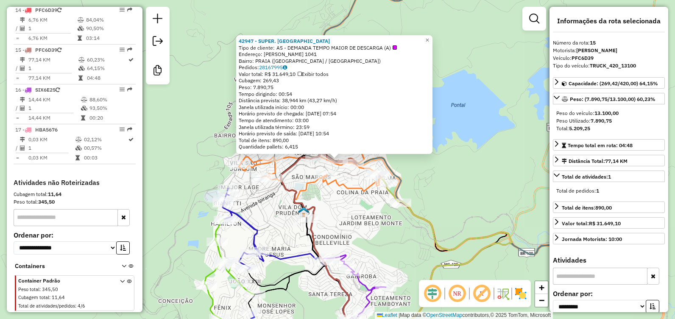
click at [374, 221] on div "42947 - SUPER. NOVA EUROPA Tipo de cliente: AS - DEMANDA TEMPO MAIOR DE DESCARG…" at bounding box center [337, 159] width 675 height 319
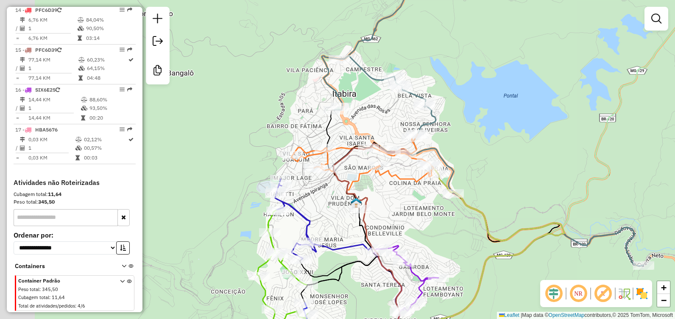
drag, startPoint x: 379, startPoint y: 255, endPoint x: 445, endPoint y: 297, distance: 79.0
click at [445, 297] on div "Janela de atendimento Grade de atendimento Capacidade Transportadoras Veículos …" at bounding box center [337, 159] width 675 height 319
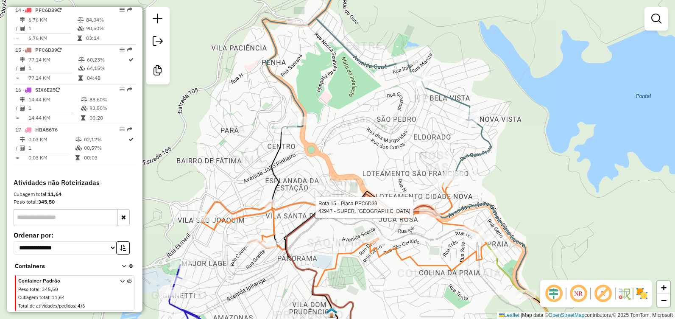
select select "**********"
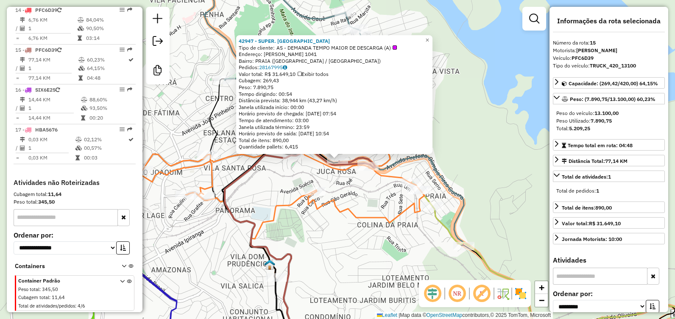
click at [400, 246] on div "42947 - SUPER. NOVA EUROPA Tipo de cliente: AS - DEMANDA TEMPO MAIOR DE DESCARG…" at bounding box center [337, 159] width 675 height 319
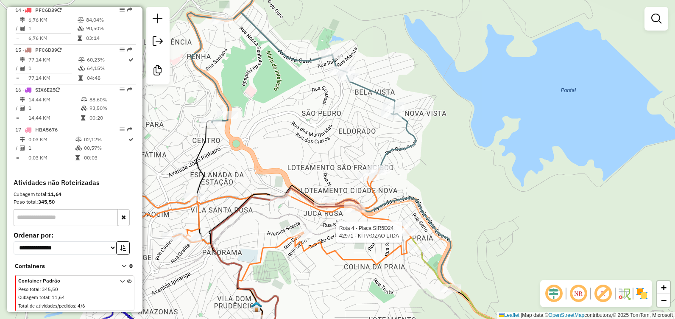
select select "**********"
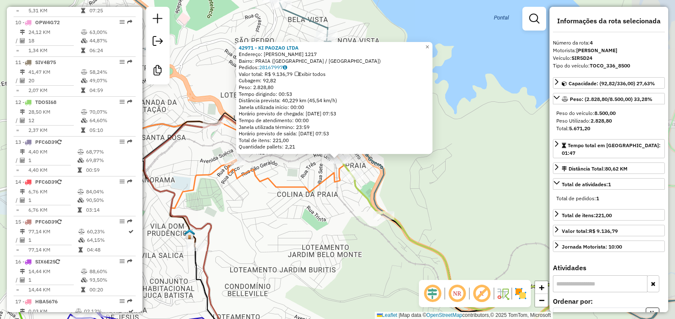
scroll to position [454, 0]
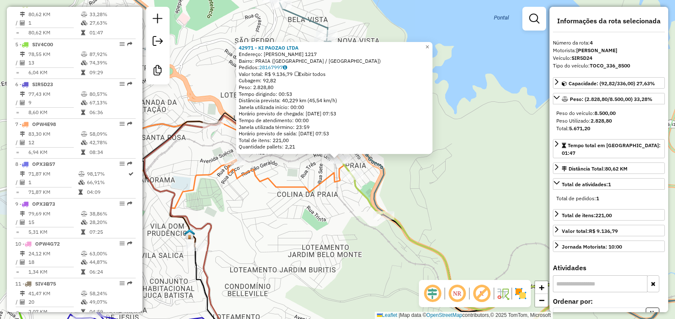
click at [338, 201] on div "42971 - KI PAOZAO LTDA Endereço: JOAO CAMILO DE OLIVEIRA TORRES 1217 Bairro: PR…" at bounding box center [337, 159] width 675 height 319
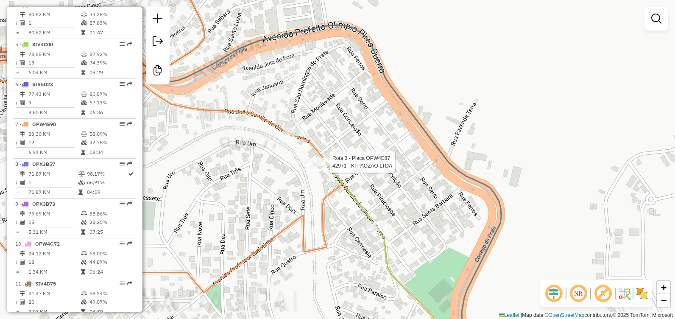
select select "**********"
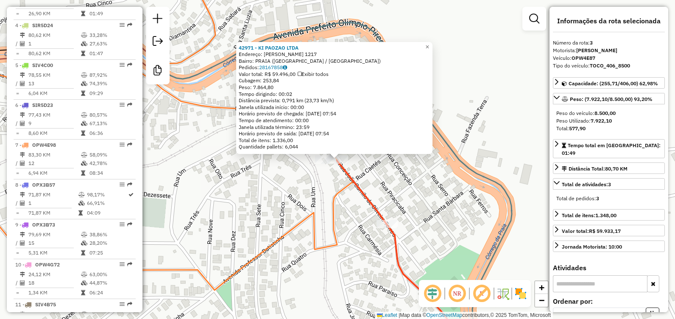
scroll to position [414, 0]
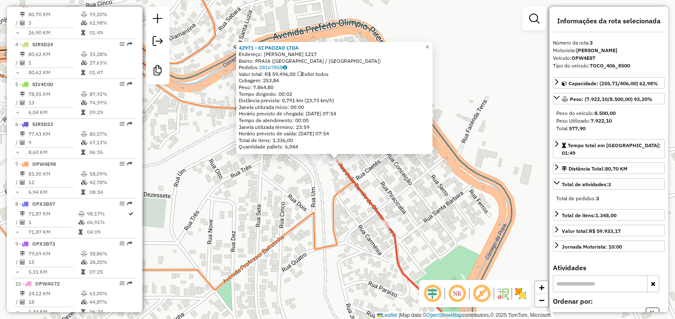
click at [330, 186] on div "42971 - KI PAOZAO LTDA Endereço: JOAO CAMILO DE OLIVEIRA TORRES 1217 Bairro: PR…" at bounding box center [337, 159] width 675 height 319
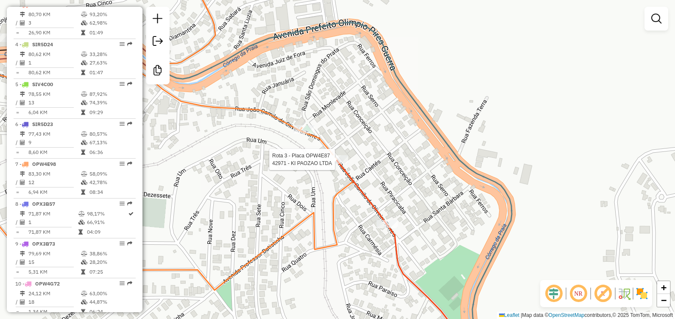
select select "**********"
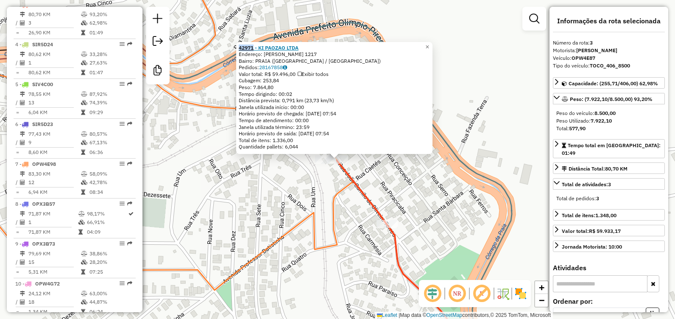
drag, startPoint x: 240, startPoint y: 46, endPoint x: 257, endPoint y: 48, distance: 17.9
click at [257, 48] on div "42971 - KI PAOZAO LTDA Endereço: JOAO CAMILO DE OLIVEIRA TORRES 1217 Bairro: PR…" at bounding box center [334, 98] width 196 height 112
copy strong "42971"
drag, startPoint x: 427, startPoint y: 177, endPoint x: 332, endPoint y: 166, distance: 96.1
click at [427, 177] on div "42971 - KI PAOZAO LTDA Endereço: JOAO CAMILO DE OLIVEIRA TORRES 1217 Bairro: PR…" at bounding box center [337, 159] width 675 height 319
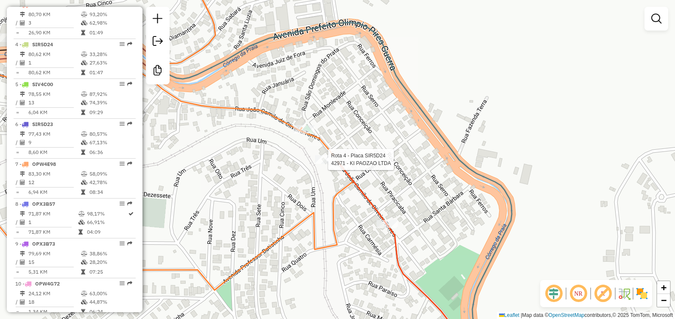
select select "**********"
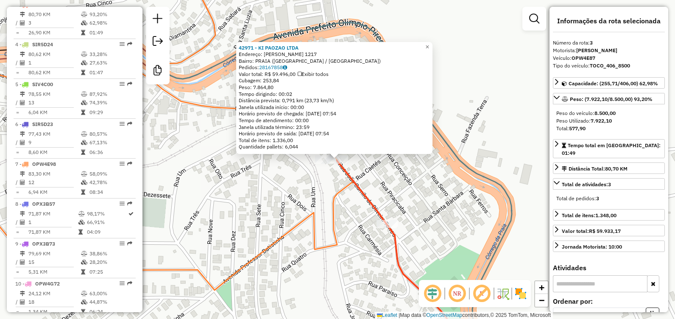
click at [311, 181] on div "42971 - KI PAOZAO LTDA Endereço: JOAO CAMILO DE OLIVEIRA TORRES 1217 Bairro: PR…" at bounding box center [337, 159] width 675 height 319
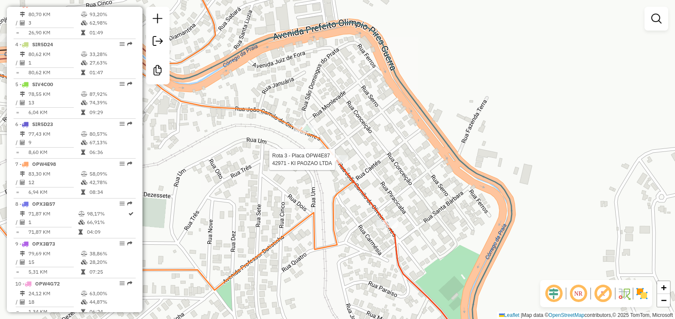
select select "**********"
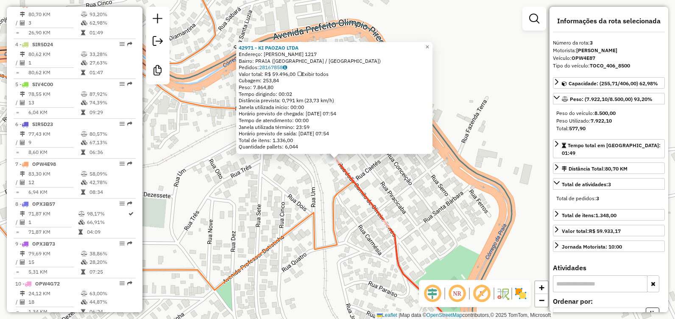
click at [317, 178] on div "Rota 3 - Placa OPW4E87 42971 - KI PAOZAO LTDA Rota 4 - Placa SIR5D24 42971 - KI…" at bounding box center [337, 159] width 675 height 319
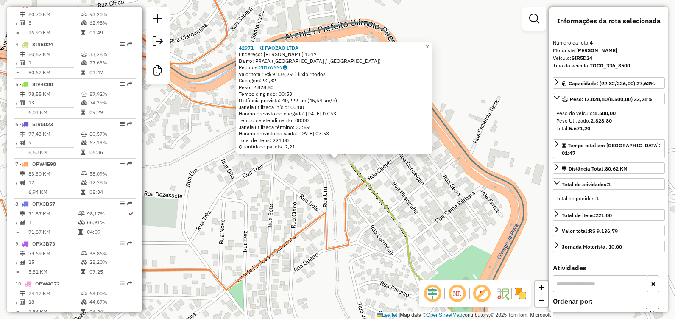
scroll to position [454, 0]
click at [349, 166] on icon at bounding box center [414, 255] width 131 height 190
click at [277, 67] on link "28167997" at bounding box center [273, 67] width 28 height 6
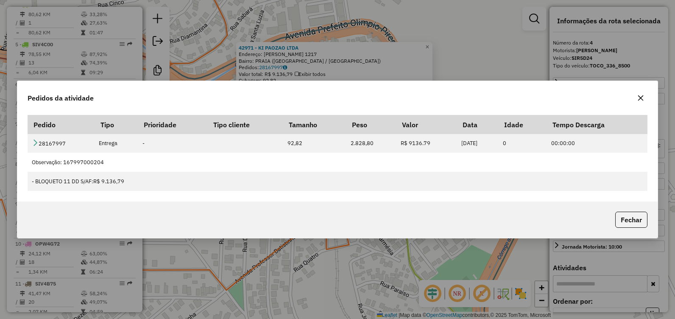
click at [644, 102] on button "button" at bounding box center [641, 98] width 14 height 14
